Goal: Complete application form

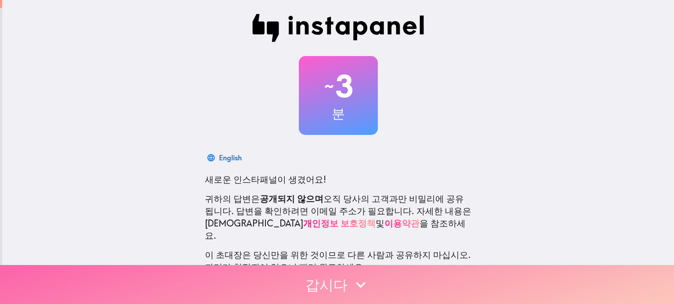
click at [315, 285] on button "갑시다" at bounding box center [337, 284] width 674 height 39
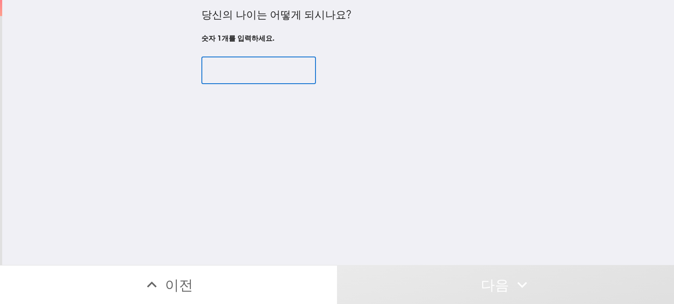
click at [279, 79] on input "number" at bounding box center [258, 70] width 114 height 27
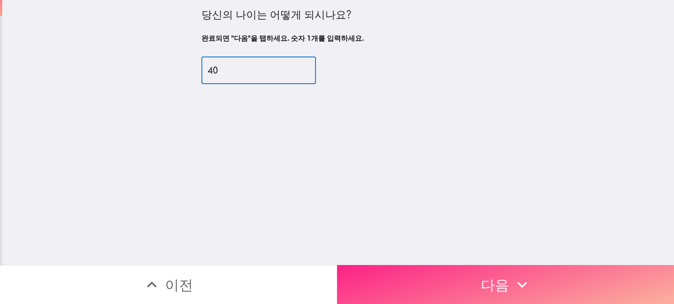
type input "40"
click at [525, 276] on icon "button" at bounding box center [521, 284] width 19 height 19
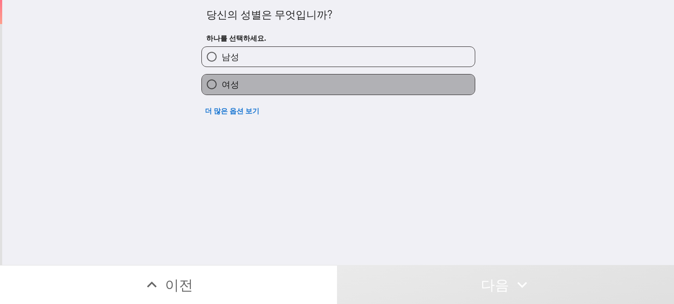
click at [252, 90] on label "여성" at bounding box center [338, 85] width 273 height 20
click at [222, 90] on input "여성" at bounding box center [212, 85] width 20 height 20
radio input "true"
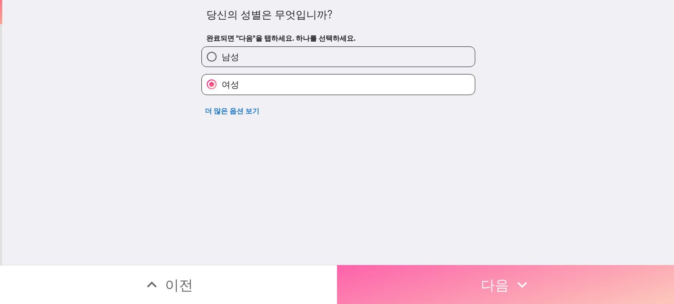
click at [526, 291] on icon "button" at bounding box center [521, 284] width 19 height 19
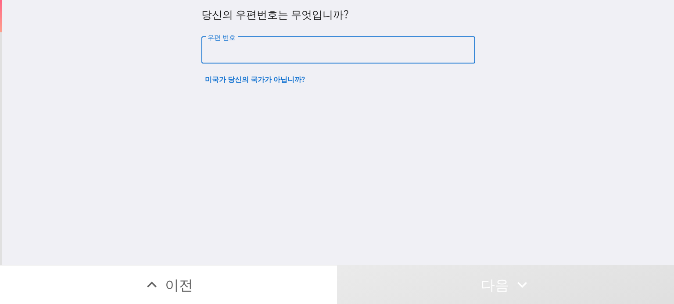
click at [363, 37] on input "우편 번호" at bounding box center [338, 50] width 274 height 27
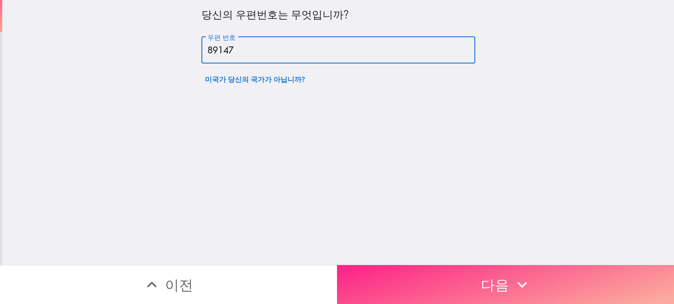
type input "89147"
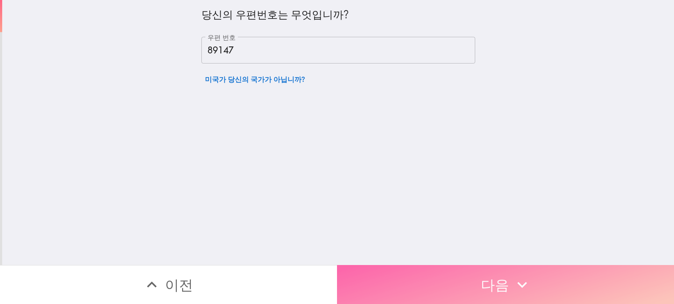
click at [550, 275] on button "다음" at bounding box center [505, 284] width 337 height 39
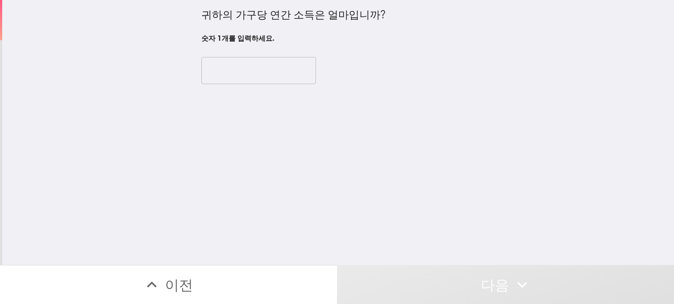
click at [257, 68] on input "number" at bounding box center [258, 70] width 114 height 27
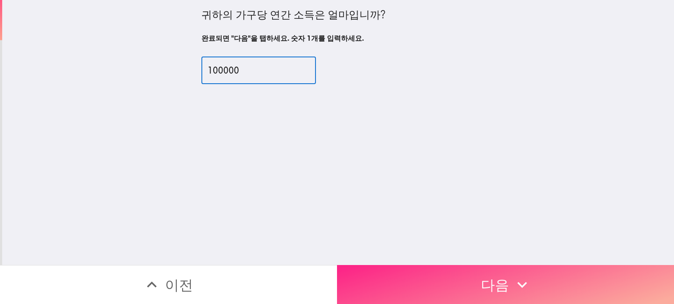
type input "100000"
click at [552, 290] on button "다음" at bounding box center [505, 284] width 337 height 39
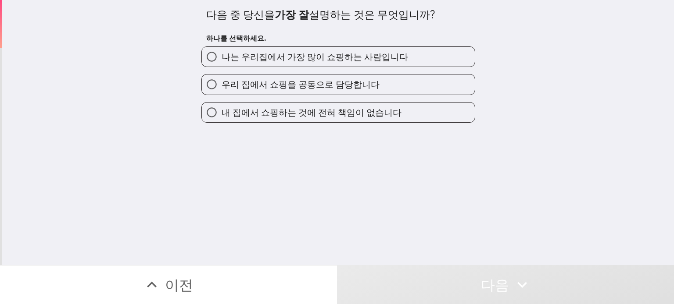
click at [344, 65] on label "나는 우리집에서 가장 많이 쇼핑하는 사람입니다" at bounding box center [338, 57] width 273 height 20
click at [222, 65] on input "나는 우리집에서 가장 많이 쇼핑하는 사람입니다" at bounding box center [212, 57] width 20 height 20
radio input "true"
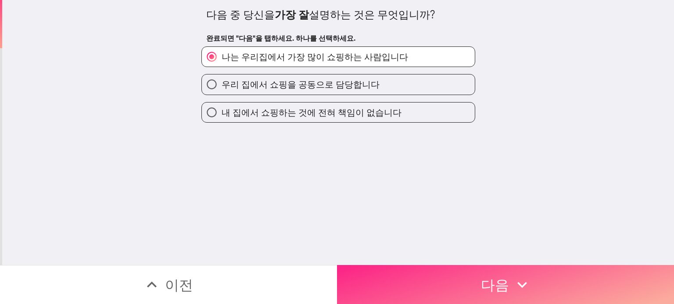
click at [479, 284] on button "다음" at bounding box center [505, 284] width 337 height 39
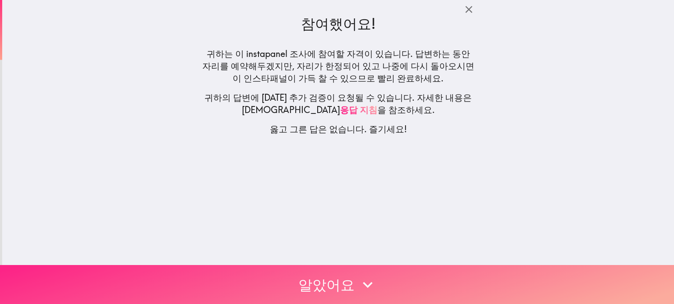
click at [354, 278] on button "알았어요" at bounding box center [337, 284] width 674 height 39
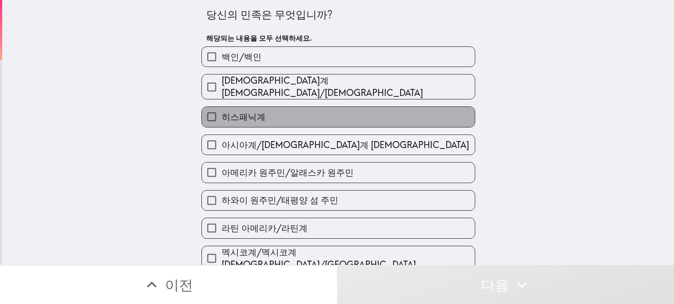
click at [250, 111] on span "히스패닉계" at bounding box center [244, 117] width 44 height 12
click at [222, 107] on input "히스패닉계" at bounding box center [212, 117] width 20 height 20
checkbox input "true"
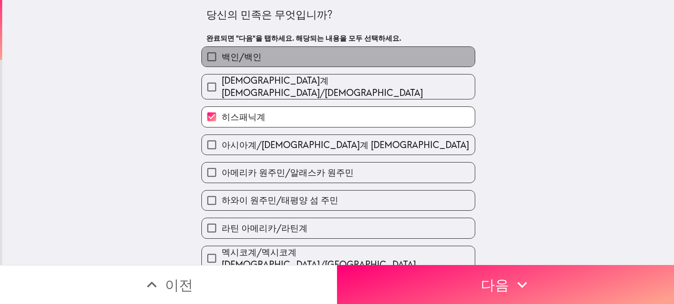
click at [247, 47] on label "백인/백인" at bounding box center [338, 57] width 273 height 20
click at [222, 47] on input "백인/백인" at bounding box center [212, 57] width 20 height 20
checkbox input "true"
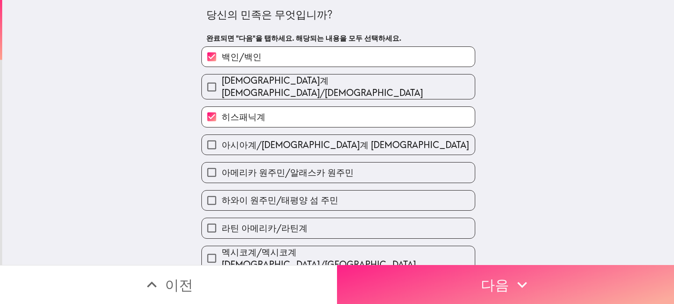
click at [448, 277] on button "다음" at bounding box center [505, 284] width 337 height 39
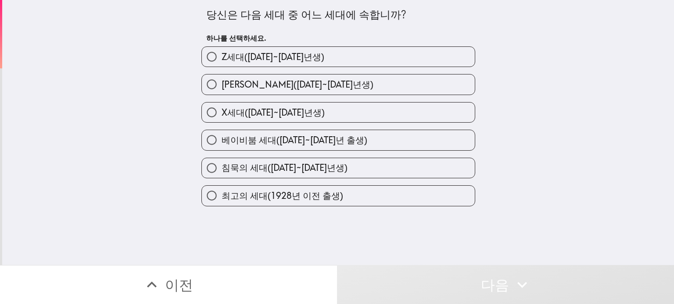
click at [294, 82] on span "[PERSON_NAME]([DATE]~[DATE]년생)" at bounding box center [298, 85] width 152 height 12
click at [222, 82] on input "[PERSON_NAME]([DATE]~[DATE]년생)" at bounding box center [212, 85] width 20 height 20
radio input "true"
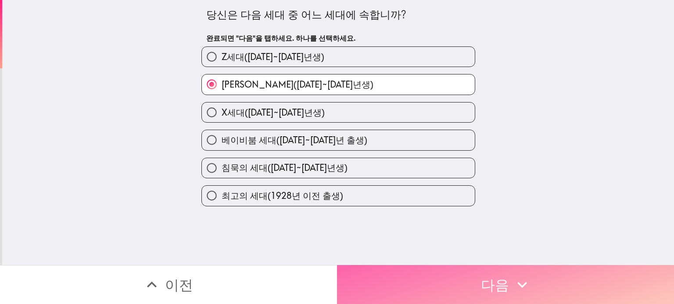
click at [481, 288] on button "다음" at bounding box center [505, 284] width 337 height 39
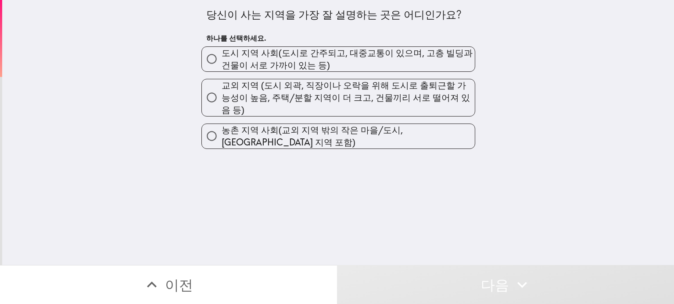
click at [293, 56] on span "도시 지역 사회(도시로 간주되고, 대중교통이 있으며, 고층 빌딩과 건물이 서로 가까이 있는 등)" at bounding box center [348, 59] width 253 height 25
click at [222, 56] on input "도시 지역 사회(도시로 간주되고, 대중교통이 있으며, 고층 빌딩과 건물이 서로 가까이 있는 등)" at bounding box center [212, 59] width 20 height 20
radio input "true"
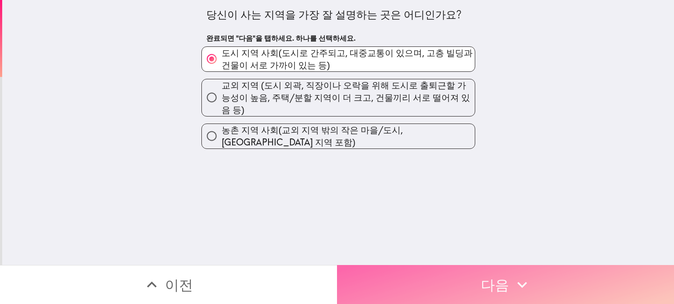
click at [434, 284] on button "다음" at bounding box center [505, 284] width 337 height 39
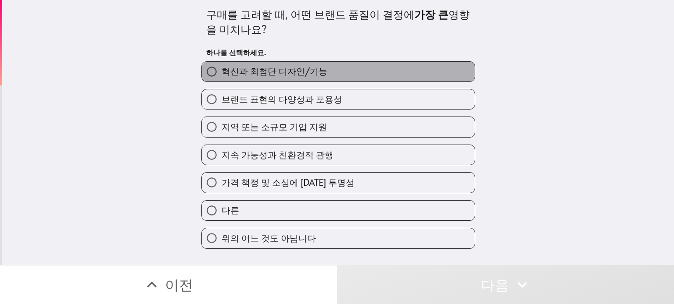
click at [315, 74] on span "혁신과 최첨단 디자인/기능" at bounding box center [275, 71] width 106 height 12
click at [222, 74] on input "혁신과 최첨단 디자인/기능" at bounding box center [212, 72] width 20 height 20
radio input "true"
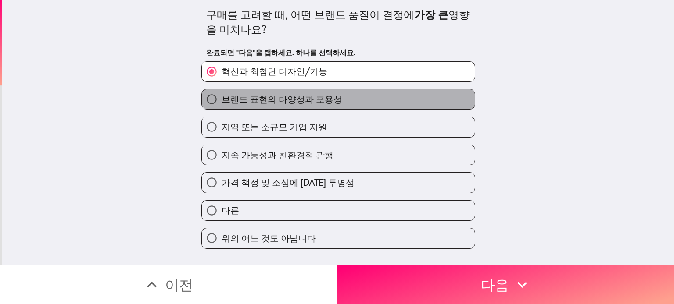
click at [275, 104] on span "브랜드 표현의 다양성과 포용성" at bounding box center [282, 99] width 121 height 12
click at [222, 104] on input "브랜드 표현의 다양성과 포용성" at bounding box center [212, 99] width 20 height 20
radio input "true"
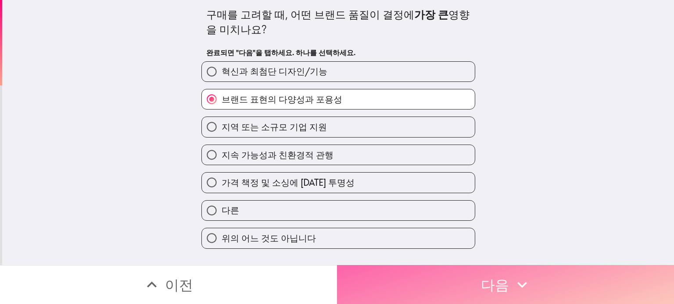
click at [485, 287] on button "다음" at bounding box center [505, 284] width 337 height 39
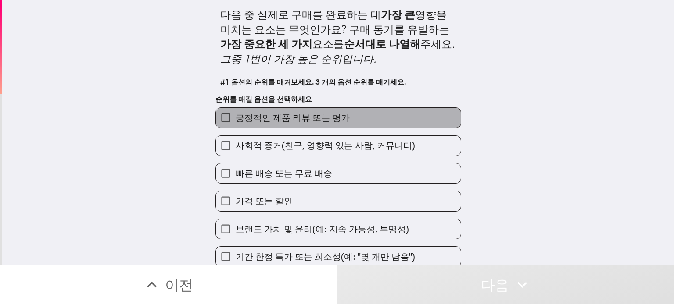
click at [253, 119] on span "긍정적인 제품 리뷰 또는 평가" at bounding box center [293, 118] width 114 height 12
click at [236, 119] on input "긍정적인 제품 리뷰 또는 평가" at bounding box center [226, 118] width 20 height 20
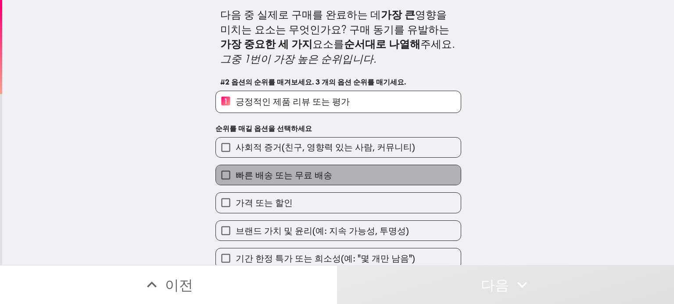
click at [287, 175] on span "빠른 배송 또는 무료 배송" at bounding box center [284, 175] width 96 height 12
click at [236, 175] on input "빠른 배송 또는 무료 배송" at bounding box center [226, 175] width 20 height 20
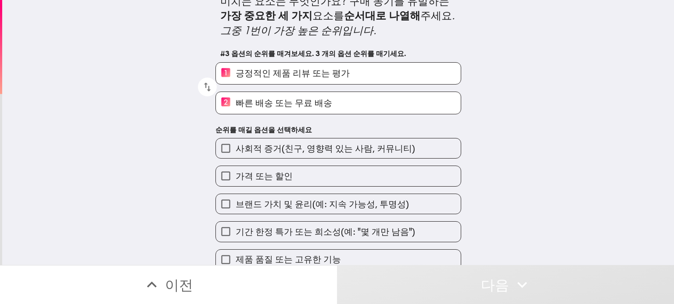
scroll to position [32, 0]
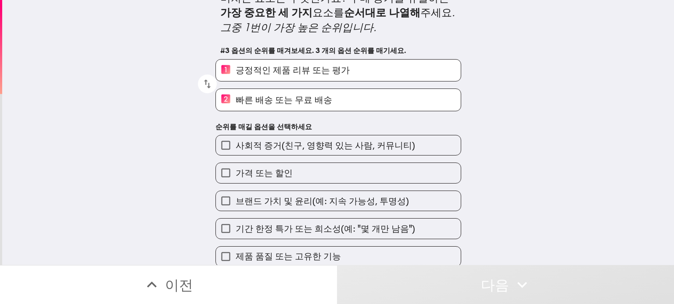
click at [306, 255] on span "제품 품질 또는 고유한 기능" at bounding box center [288, 256] width 105 height 12
click at [236, 255] on input "제품 품질 또는 고유한 기능" at bounding box center [226, 257] width 20 height 20
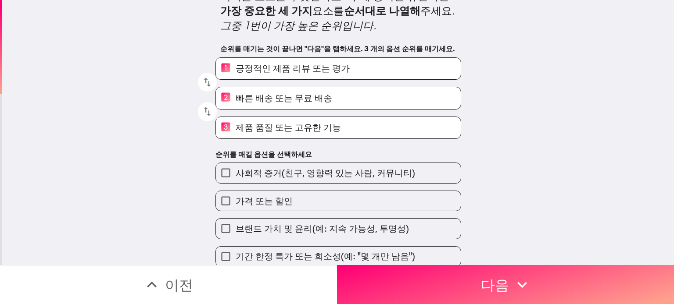
scroll to position [33, 0]
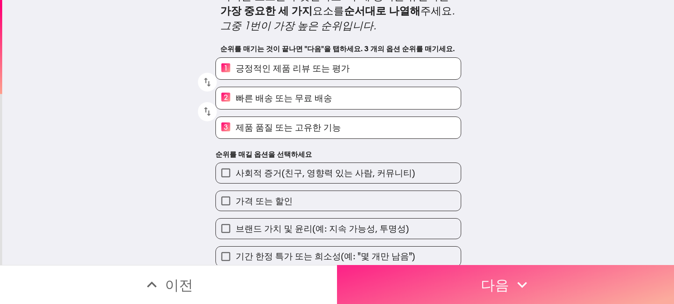
click at [454, 276] on button "다음" at bounding box center [505, 284] width 337 height 39
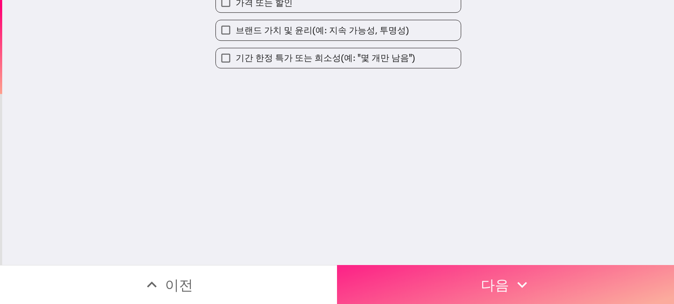
scroll to position [0, 0]
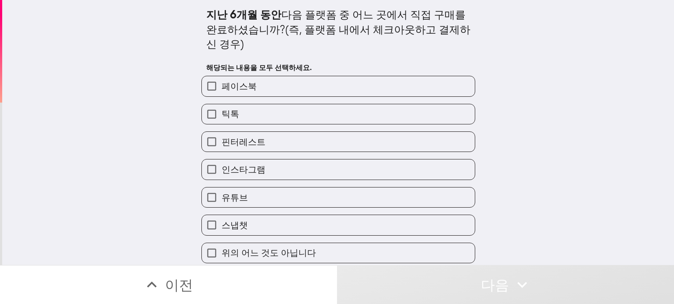
click at [253, 112] on label "틱톡" at bounding box center [338, 114] width 273 height 20
click at [222, 112] on input "틱톡" at bounding box center [212, 114] width 20 height 20
checkbox input "true"
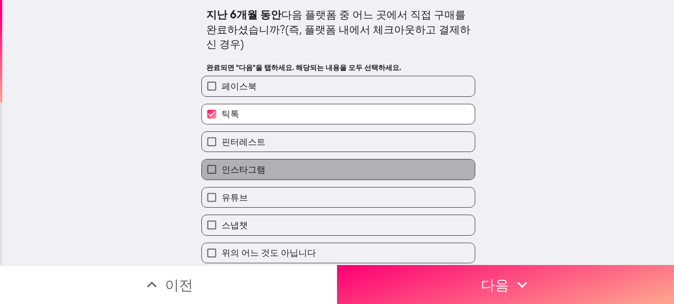
click at [245, 162] on label "인스타그램" at bounding box center [338, 170] width 273 height 20
click at [222, 162] on input "인스타그램" at bounding box center [212, 170] width 20 height 20
checkbox input "true"
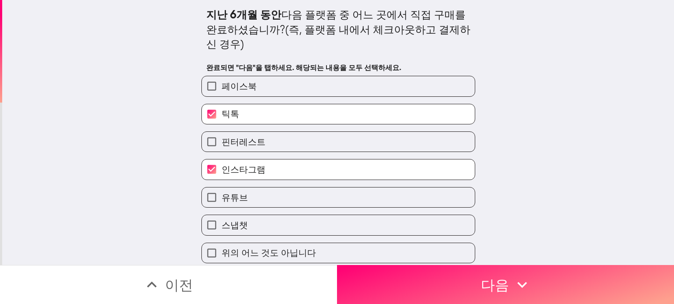
click at [245, 193] on span "유튜브" at bounding box center [235, 198] width 26 height 12
click at [222, 193] on input "유튜브" at bounding box center [212, 198] width 20 height 20
checkbox input "true"
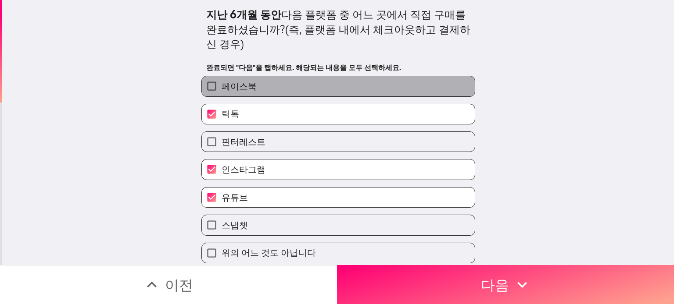
click at [252, 89] on span "페이스북" at bounding box center [239, 86] width 35 height 12
click at [222, 89] on input "페이스북" at bounding box center [212, 86] width 20 height 20
checkbox input "true"
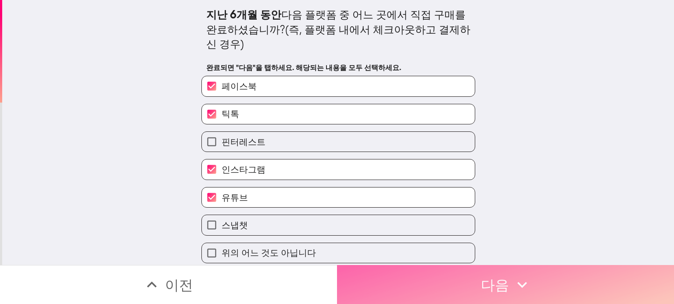
click at [390, 285] on button "다음" at bounding box center [505, 284] width 337 height 39
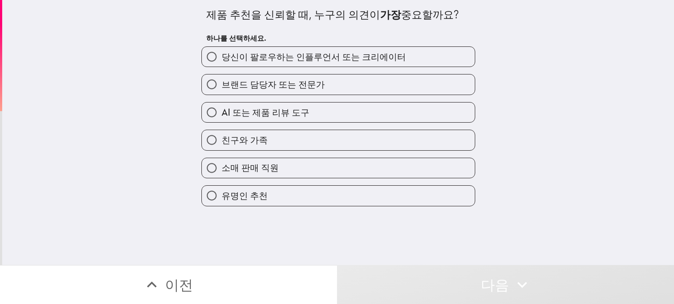
click at [289, 133] on label "친구와 가족" at bounding box center [338, 140] width 273 height 20
click at [222, 133] on input "친구와 가족" at bounding box center [212, 140] width 20 height 20
radio input "true"
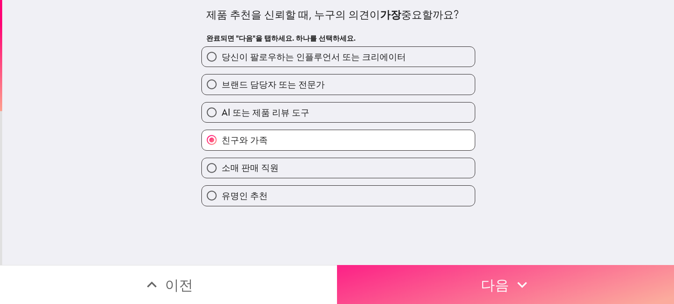
click at [432, 276] on button "다음" at bounding box center [505, 284] width 337 height 39
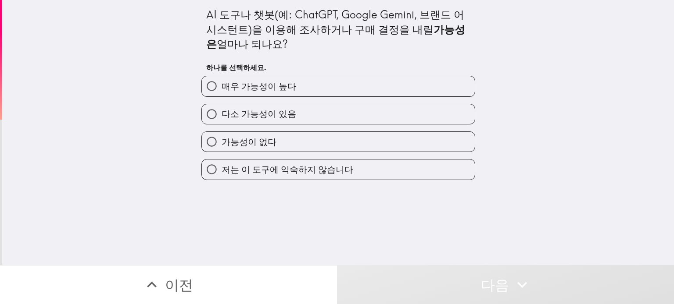
click at [277, 85] on span "매우 가능성이 높다" at bounding box center [259, 86] width 75 height 12
click at [222, 85] on input "매우 가능성이 높다" at bounding box center [212, 86] width 20 height 20
radio input "true"
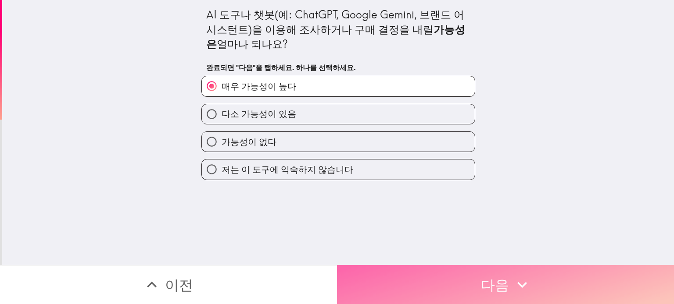
click at [453, 290] on button "다음" at bounding box center [505, 284] width 337 height 39
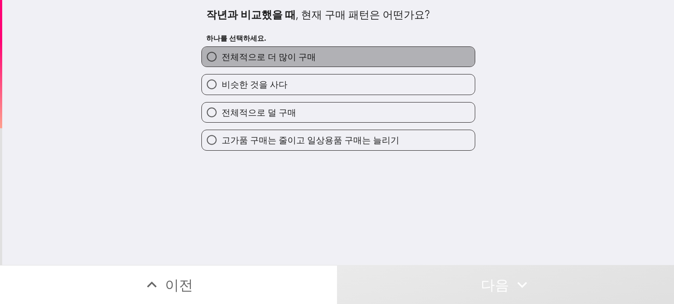
click at [370, 58] on label "전체적으로 더 많이 구매" at bounding box center [338, 57] width 273 height 20
click at [222, 58] on input "전체적으로 더 많이 구매" at bounding box center [212, 57] width 20 height 20
radio input "true"
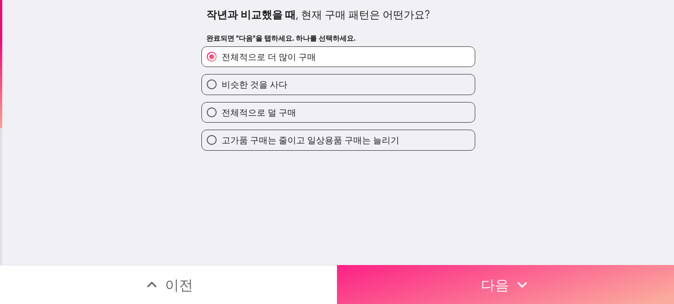
click at [441, 294] on button "다음" at bounding box center [505, 284] width 337 height 39
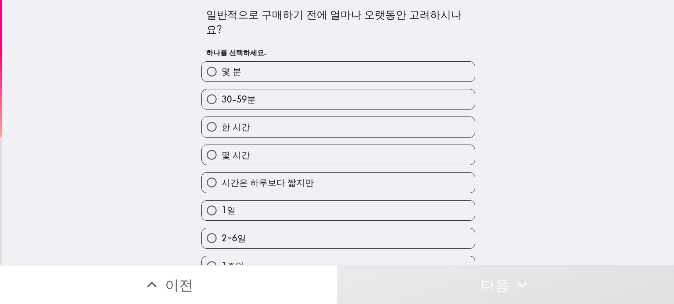
click at [248, 145] on label "몇 시간" at bounding box center [338, 155] width 273 height 20
click at [222, 145] on input "몇 시간" at bounding box center [212, 155] width 20 height 20
radio input "true"
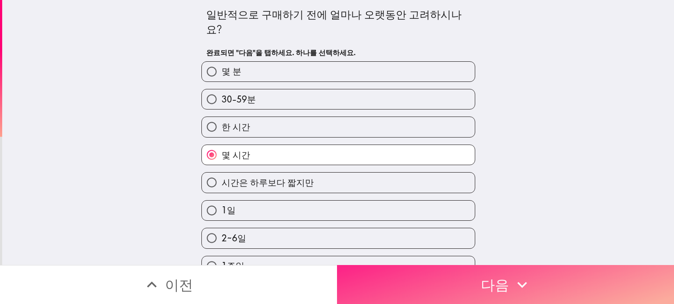
click at [440, 282] on button "다음" at bounding box center [505, 284] width 337 height 39
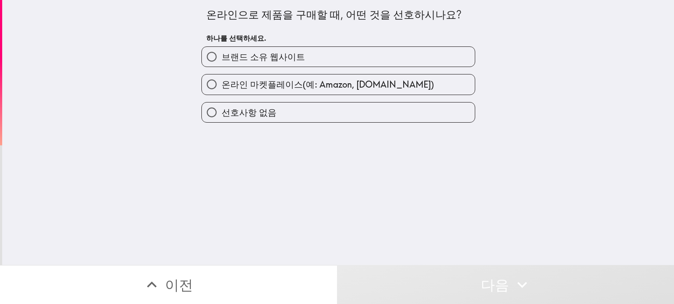
click at [335, 85] on span "온라인 마켓플레이스(예: Amazon, [DOMAIN_NAME])" at bounding box center [328, 85] width 212 height 12
click at [222, 85] on input "온라인 마켓플레이스(예: Amazon, [DOMAIN_NAME])" at bounding box center [212, 85] width 20 height 20
radio input "true"
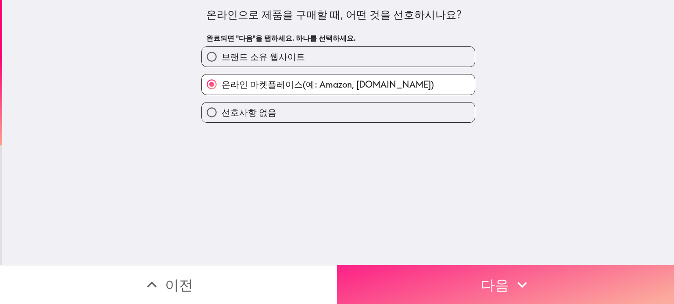
click at [420, 294] on button "다음" at bounding box center [505, 284] width 337 height 39
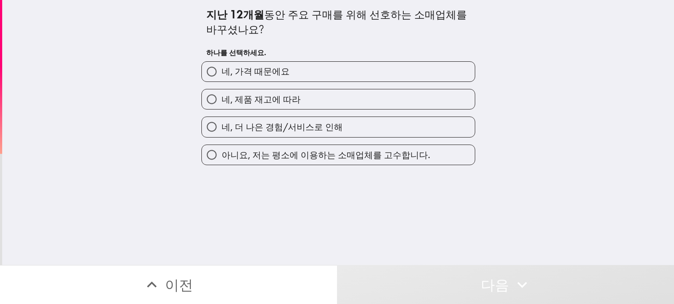
click at [330, 104] on label "네, 제품 재고에 따라" at bounding box center [338, 99] width 273 height 20
click at [222, 104] on input "네, 제품 재고에 따라" at bounding box center [212, 99] width 20 height 20
radio input "true"
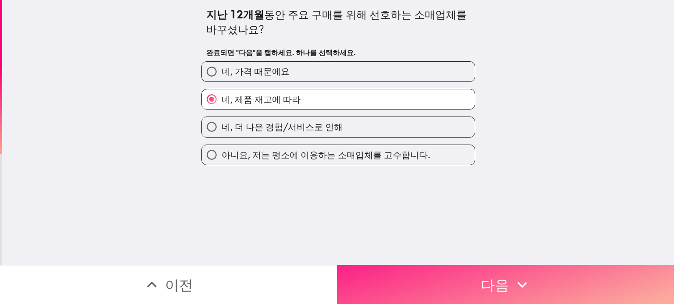
click at [443, 283] on button "다음" at bounding box center [505, 284] width 337 height 39
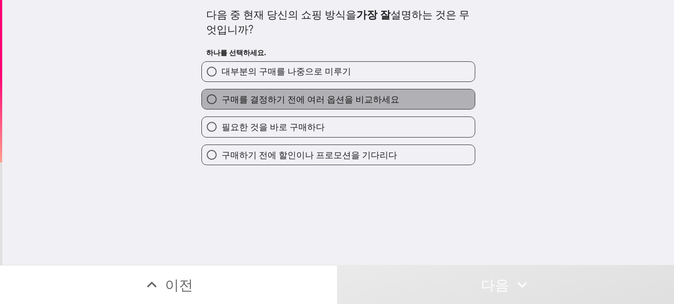
click at [338, 103] on span "구매를 결정하기 전에 여러 옵션을 비교하세요" at bounding box center [311, 99] width 178 height 12
click at [222, 103] on input "구매를 결정하기 전에 여러 옵션을 비교하세요" at bounding box center [212, 99] width 20 height 20
radio input "true"
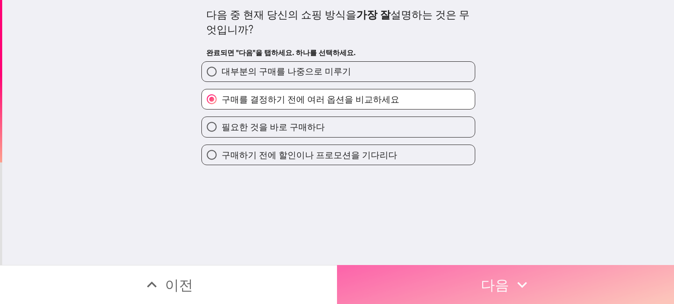
click at [435, 292] on button "다음" at bounding box center [505, 284] width 337 height 39
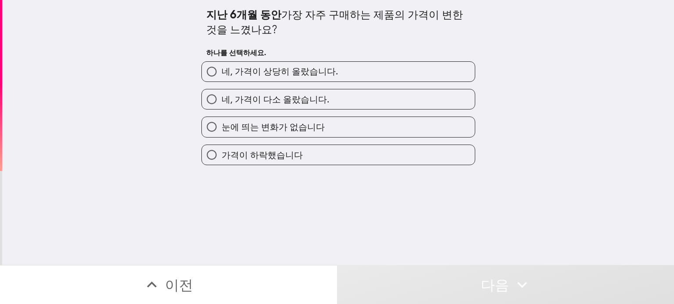
click at [304, 97] on span "네, 가격이 다소 올랐습니다." at bounding box center [276, 99] width 108 height 12
click at [222, 97] on input "네, 가격이 다소 올랐습니다." at bounding box center [212, 99] width 20 height 20
radio input "true"
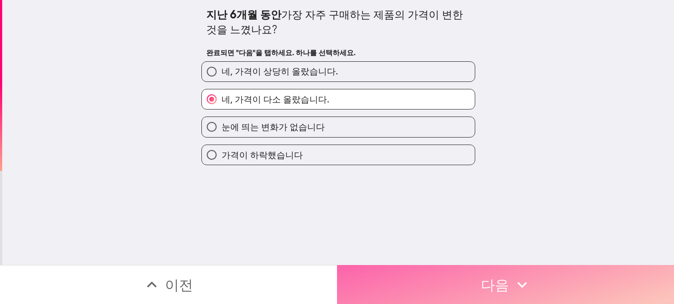
click at [425, 285] on button "다음" at bounding box center [505, 284] width 337 height 39
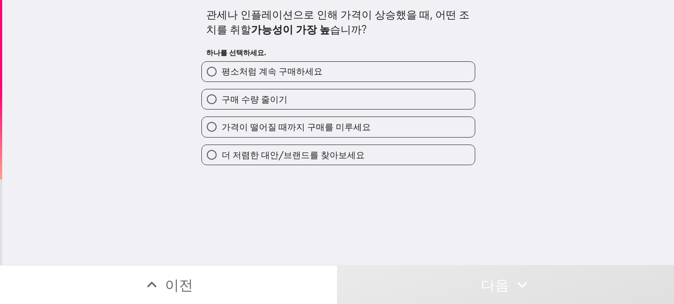
drag, startPoint x: 338, startPoint y: 106, endPoint x: 331, endPoint y: 135, distance: 29.7
click at [331, 135] on div "평소처럼 계속 구매하세요 구매 수량 줄이기 가격이 떨어질 때까지 구매를 미루세요 더 저렴한 대안/브랜드를 찾아보세요" at bounding box center [334, 109] width 281 height 111
click at [324, 92] on label "구매 수량 줄이기" at bounding box center [338, 99] width 273 height 20
click at [222, 92] on input "구매 수량 줄이기" at bounding box center [212, 99] width 20 height 20
radio input "true"
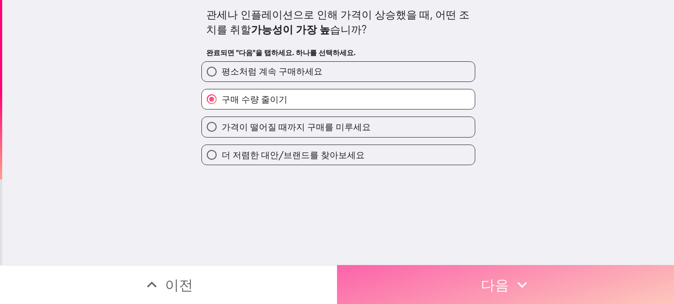
click at [383, 271] on button "다음" at bounding box center [505, 284] width 337 height 39
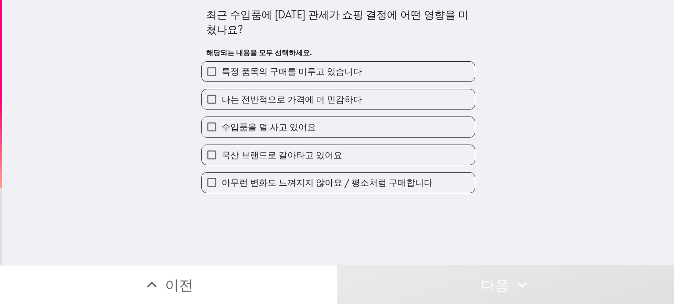
drag, startPoint x: 336, startPoint y: 102, endPoint x: 336, endPoint y: 110, distance: 7.5
click at [336, 102] on span "나는 전반적으로 가격에 더 민감하다" at bounding box center [292, 99] width 140 height 12
click at [222, 102] on input "나는 전반적으로 가격에 더 민감하다" at bounding box center [212, 99] width 20 height 20
checkbox input "true"
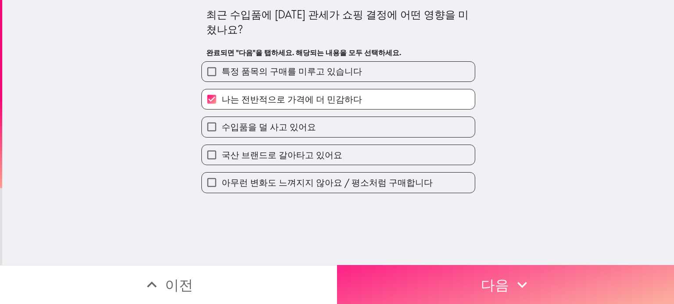
click at [400, 279] on button "다음" at bounding box center [505, 284] width 337 height 39
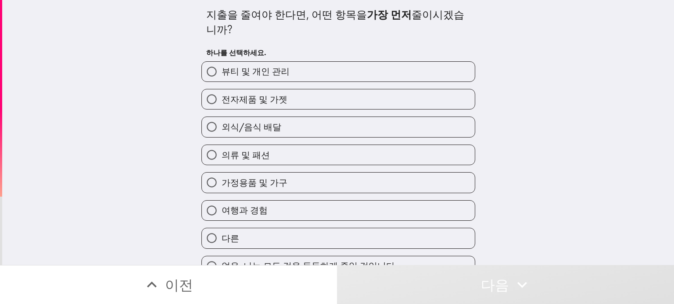
click at [325, 133] on label "외식/음식 배달" at bounding box center [338, 127] width 273 height 20
click at [222, 133] on input "외식/음식 배달" at bounding box center [212, 127] width 20 height 20
radio input "true"
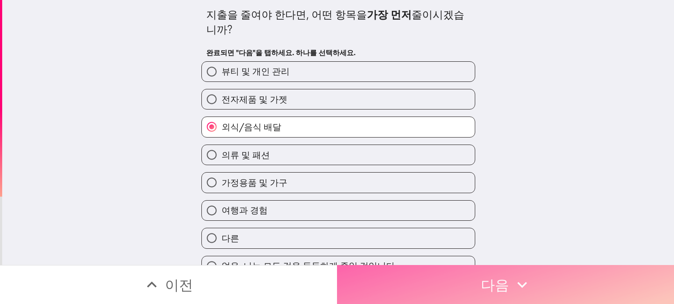
click at [383, 297] on button "다음" at bounding box center [505, 284] width 337 height 39
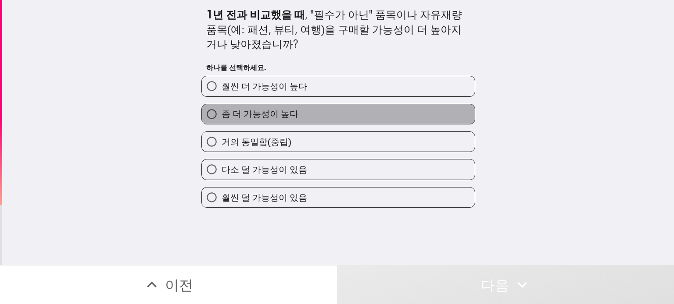
click at [331, 114] on label "좀 더 가능성이 높다" at bounding box center [338, 114] width 273 height 20
click at [222, 114] on input "좀 더 가능성이 높다" at bounding box center [212, 114] width 20 height 20
radio input "true"
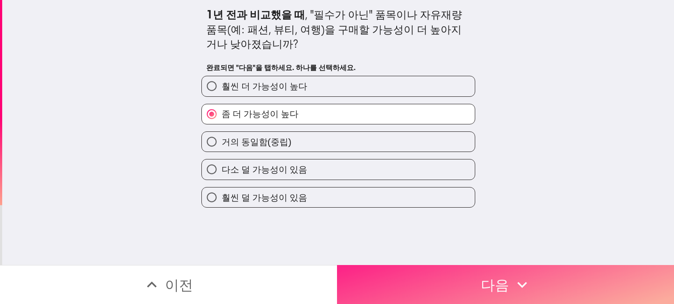
click at [379, 280] on button "다음" at bounding box center [505, 284] width 337 height 39
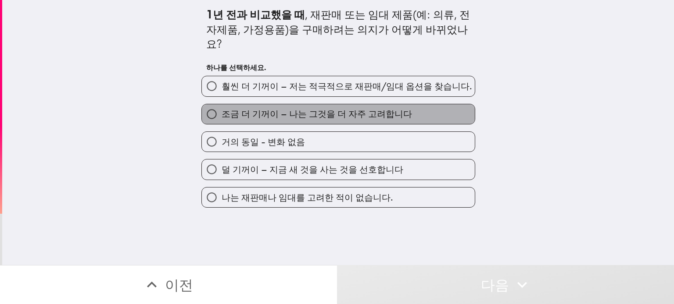
click at [314, 108] on span "조금 더 기꺼이 – 나는 그것을 더 자주 고려합니다" at bounding box center [317, 114] width 190 height 12
click at [222, 104] on input "조금 더 기꺼이 – 나는 그것을 더 자주 고려합니다" at bounding box center [212, 114] width 20 height 20
radio input "true"
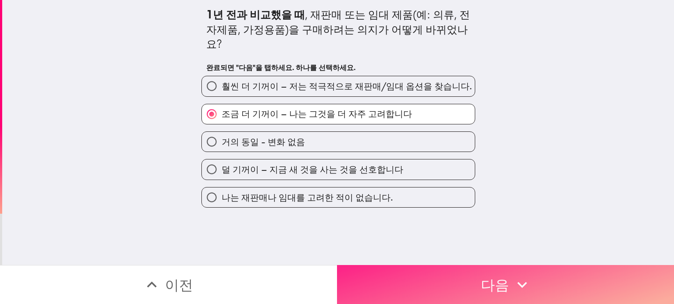
click at [381, 294] on button "다음" at bounding box center [505, 284] width 337 height 39
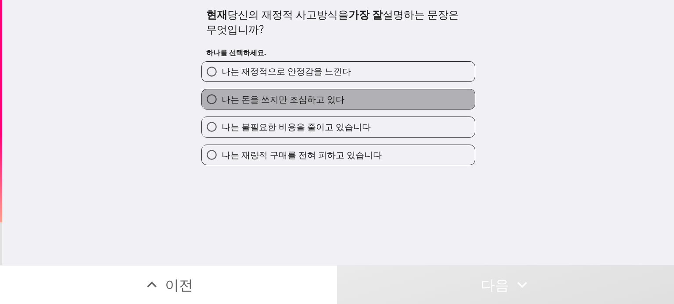
click at [329, 101] on span "나는 돈을 쓰지만 조심하고 있다" at bounding box center [283, 99] width 123 height 12
click at [222, 101] on input "나는 돈을 쓰지만 조심하고 있다" at bounding box center [212, 99] width 20 height 20
radio input "true"
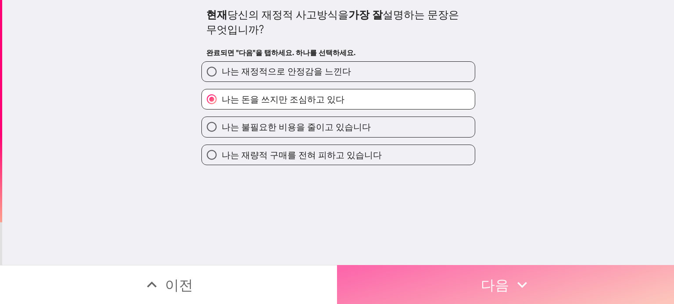
click at [366, 282] on button "다음" at bounding box center [505, 284] width 337 height 39
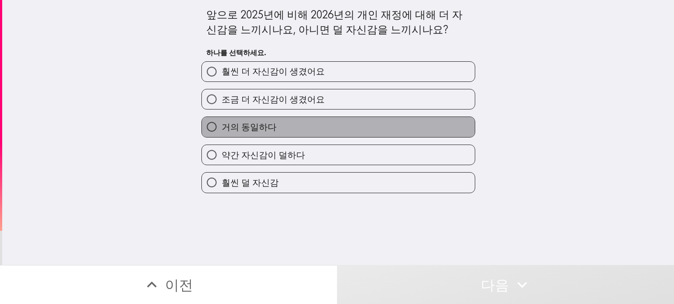
click at [305, 135] on label "거의 동일하다" at bounding box center [338, 127] width 273 height 20
click at [222, 135] on input "거의 동일하다" at bounding box center [212, 127] width 20 height 20
radio input "true"
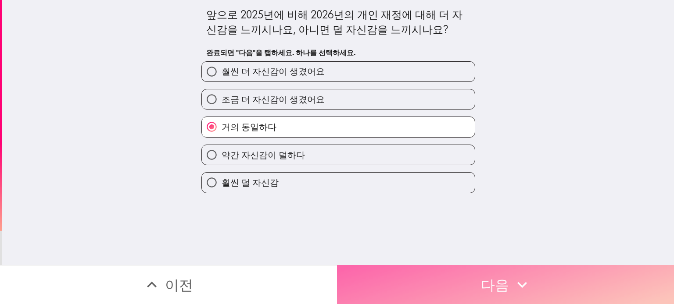
click at [350, 269] on button "다음" at bounding box center [505, 284] width 337 height 39
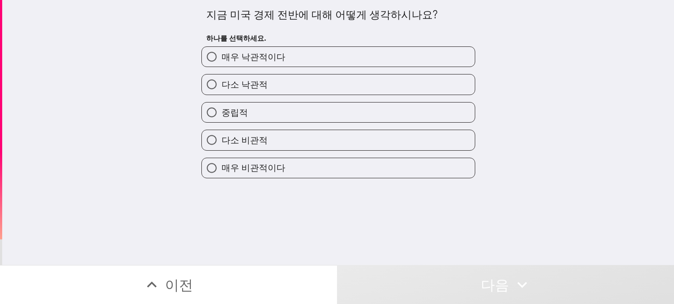
click at [292, 138] on label "다소 비관적" at bounding box center [338, 140] width 273 height 20
click at [222, 138] on input "다소 비관적" at bounding box center [212, 140] width 20 height 20
radio input "true"
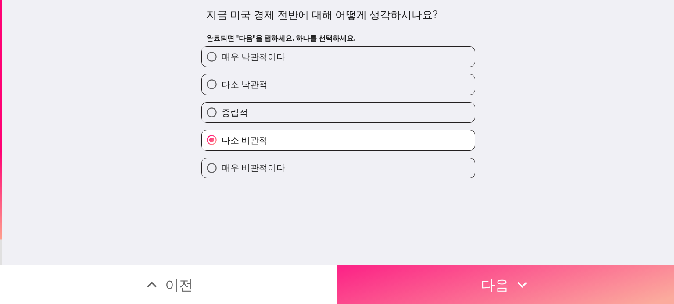
click at [358, 276] on button "다음" at bounding box center [505, 284] width 337 height 39
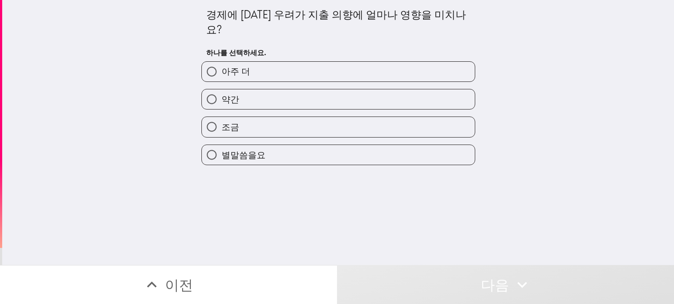
click at [308, 89] on label "약간" at bounding box center [338, 99] width 273 height 20
click at [222, 89] on input "약간" at bounding box center [212, 99] width 20 height 20
radio input "true"
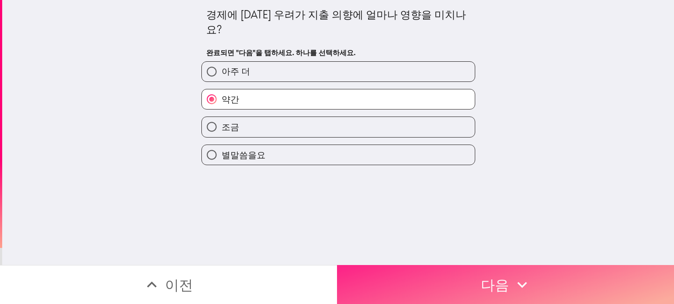
click at [358, 284] on button "다음" at bounding box center [505, 284] width 337 height 39
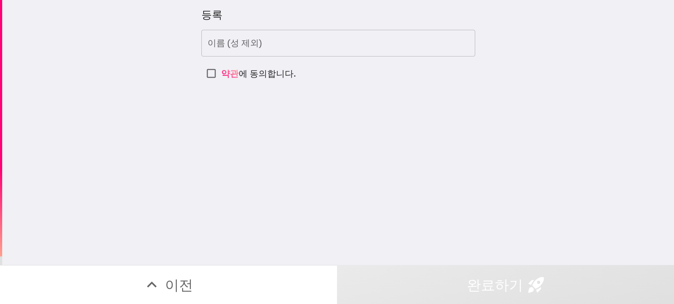
click at [248, 81] on label "약관 에 동의합니다." at bounding box center [338, 74] width 274 height 20
click at [221, 81] on input "약관 에 동의합니다." at bounding box center [211, 74] width 20 height 20
checkbox input "true"
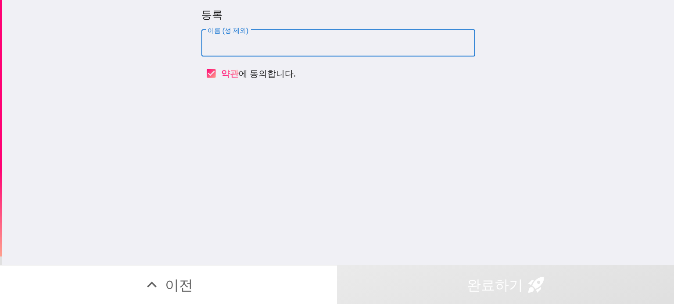
click at [285, 43] on input "이름 (성 제외)" at bounding box center [338, 43] width 274 height 27
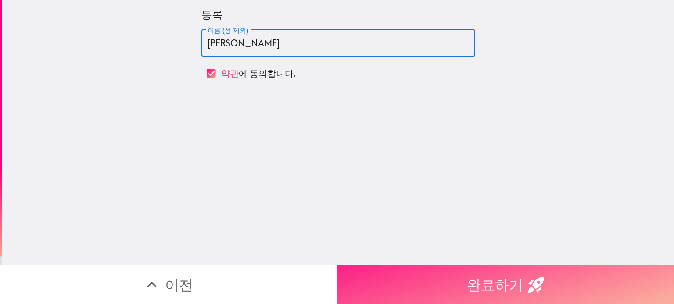
type input "[PERSON_NAME]"
click at [486, 282] on button "완료하기" at bounding box center [505, 284] width 337 height 39
